Goal: Navigation & Orientation: Find specific page/section

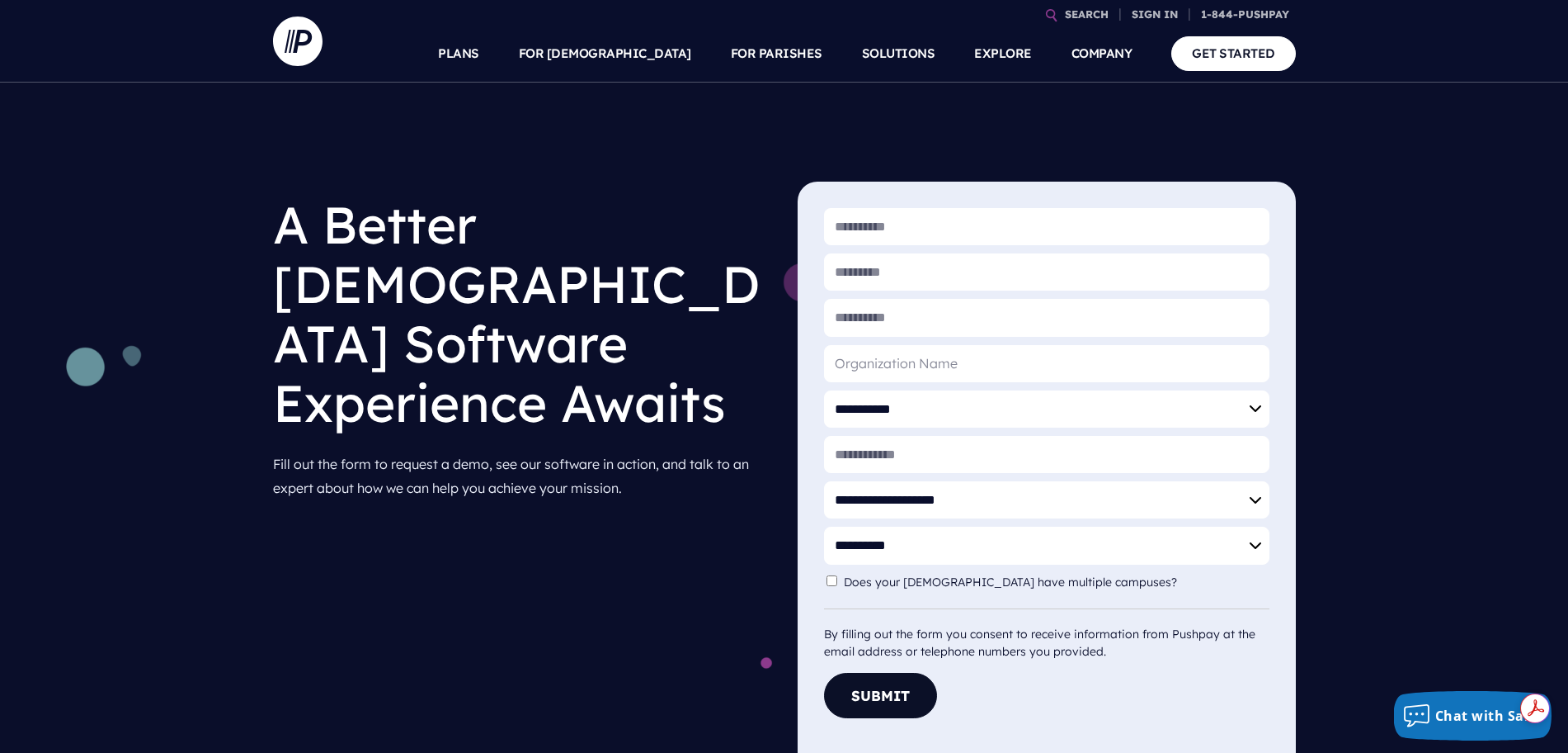
click at [1169, 112] on div "**********" at bounding box center [784, 420] width 1568 height 676
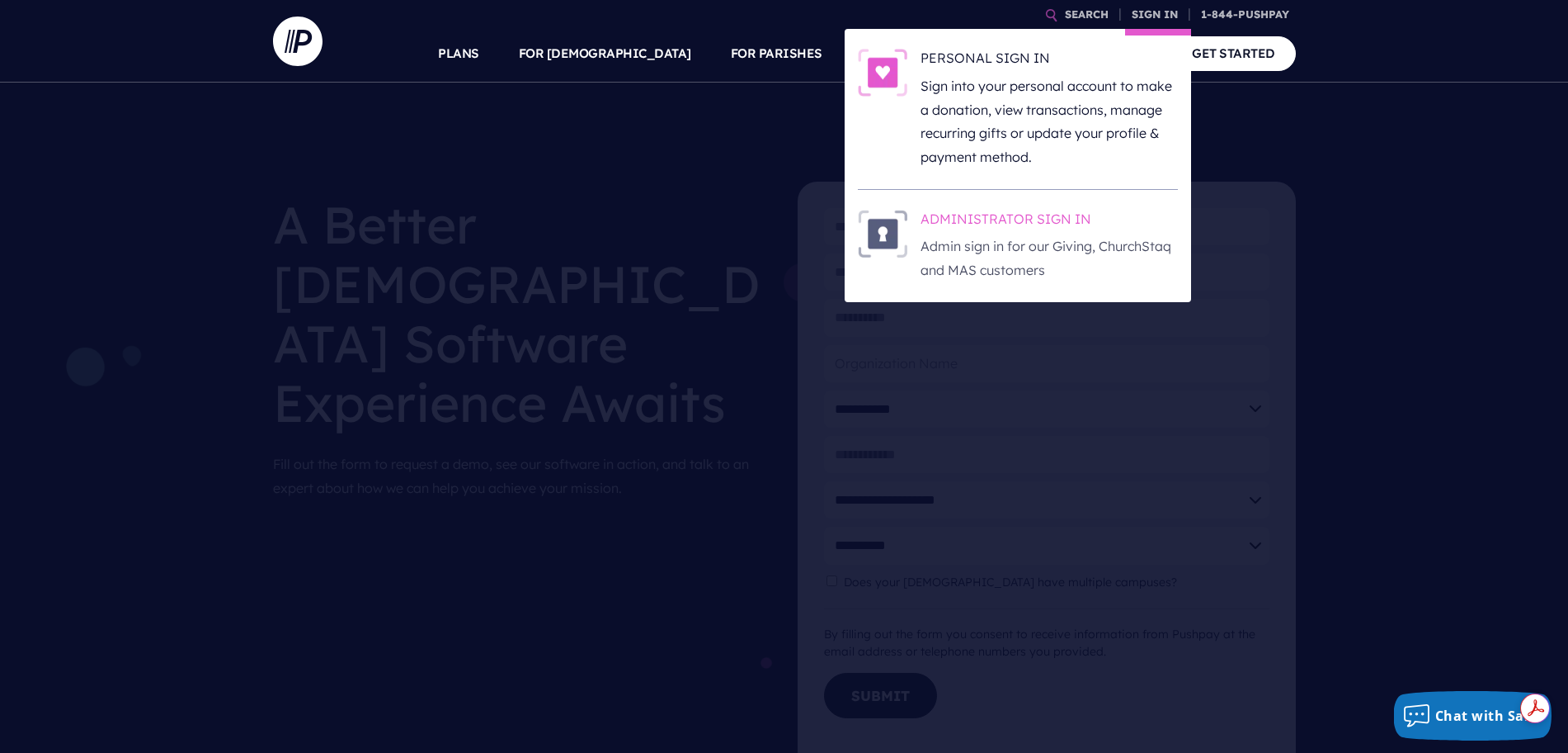
click at [1051, 229] on h6 "ADMINISTRATOR SIGN IN" at bounding box center [1049, 222] width 257 height 25
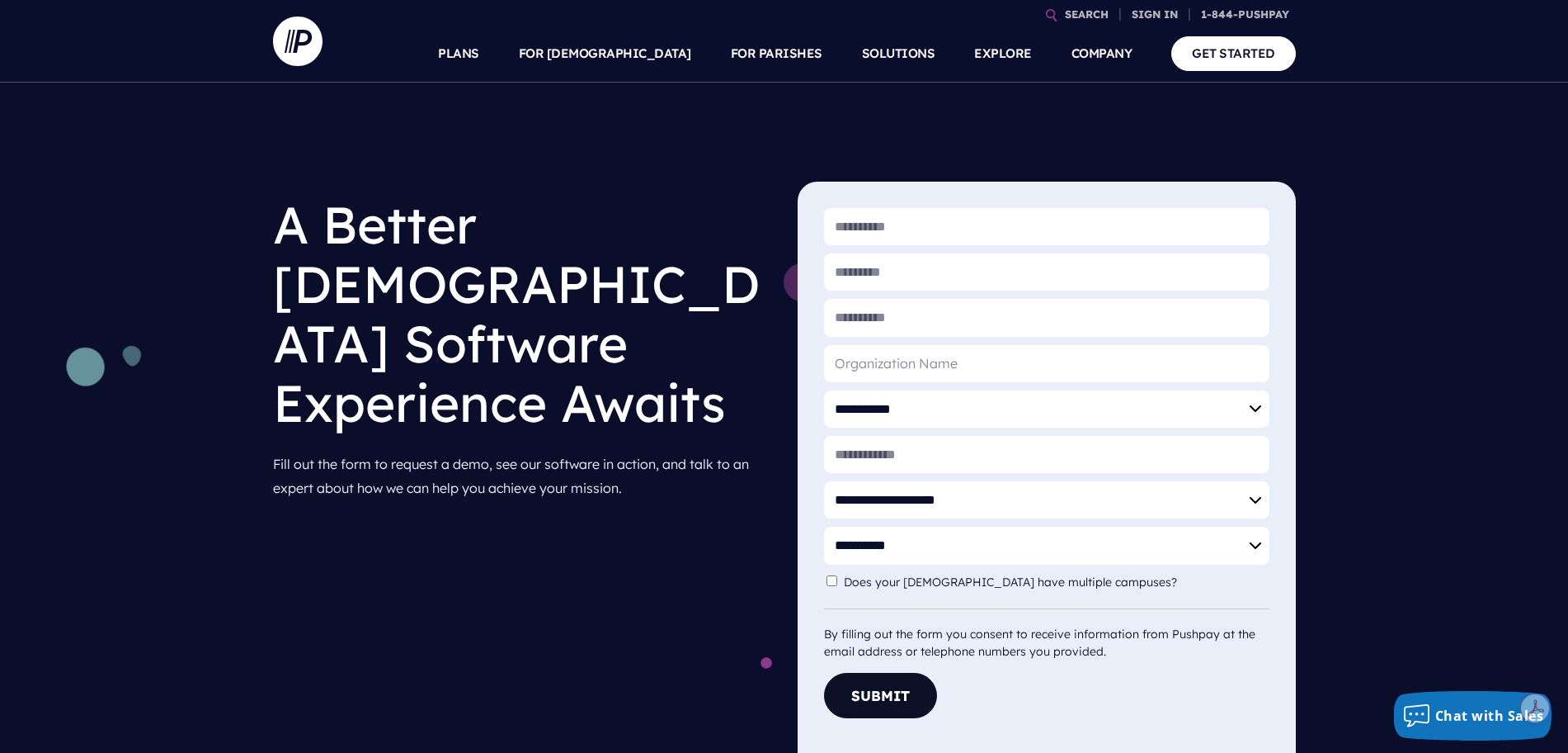
click at [202, 249] on div "**********" at bounding box center [784, 420] width 1568 height 676
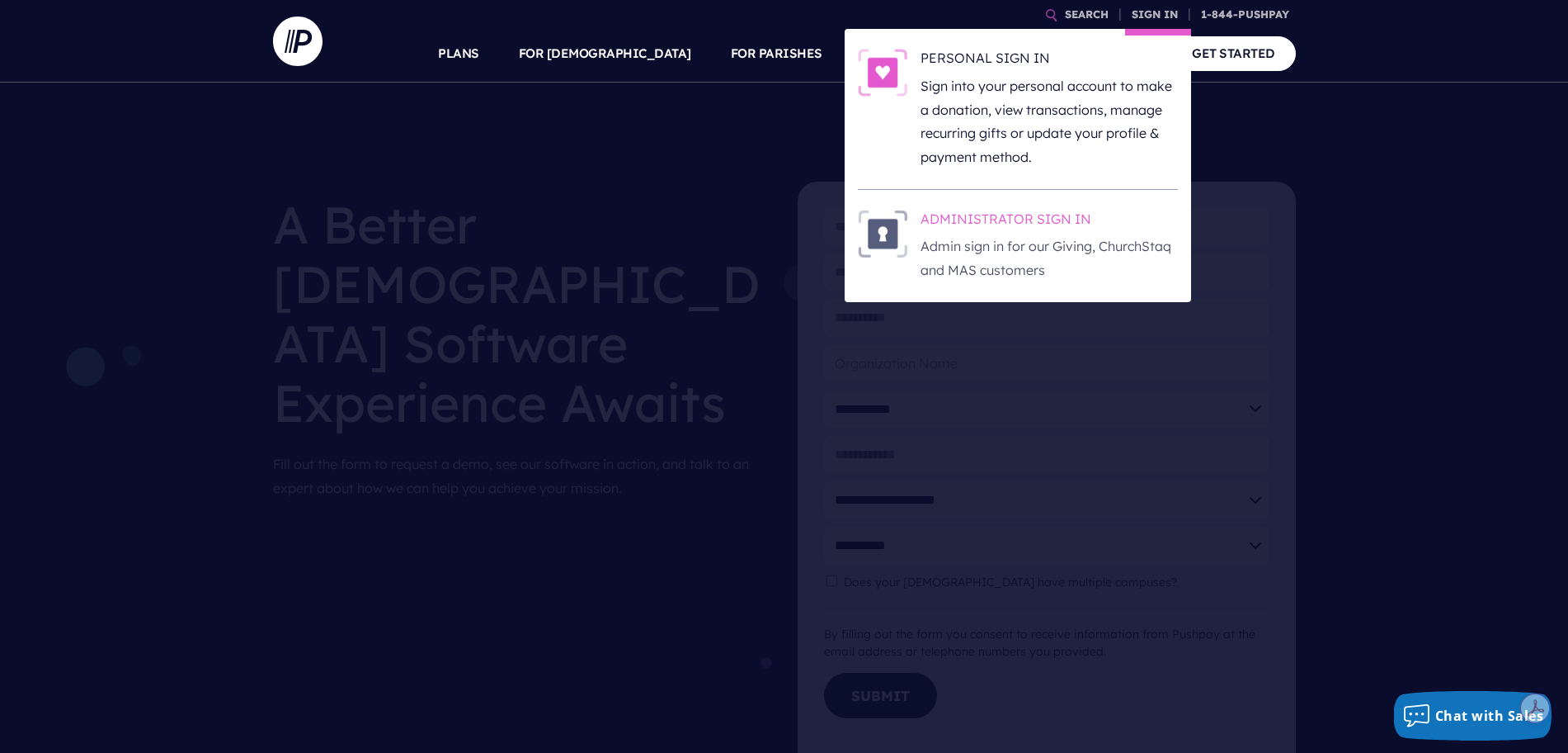
click at [1002, 238] on p "Admin sign in for our Giving, ChurchStaq and MAS customers" at bounding box center [1049, 258] width 257 height 48
